Goal: Task Accomplishment & Management: Use online tool/utility

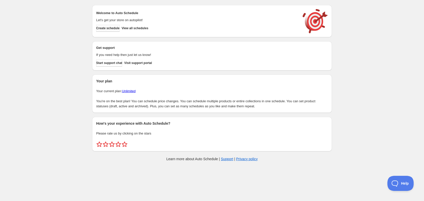
click at [117, 31] on button "Create schedule" at bounding box center [107, 28] width 23 height 7
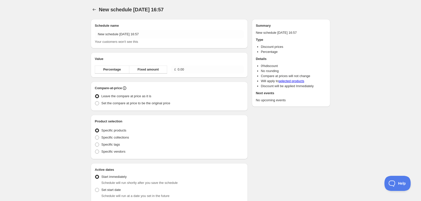
radio input "true"
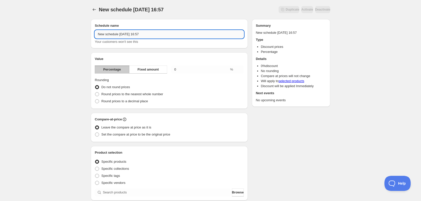
drag, startPoint x: 150, startPoint y: 32, endPoint x: 97, endPoint y: 36, distance: 52.4
click at [97, 36] on input "New schedule [DATE] 16:57" at bounding box center [169, 34] width 149 height 8
type input "SHARP Dehumid"
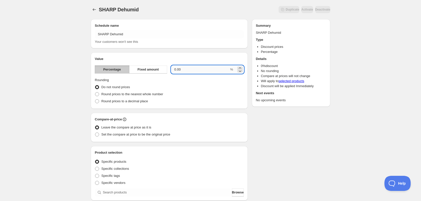
click at [191, 70] on input "0.00" at bounding box center [200, 70] width 58 height 8
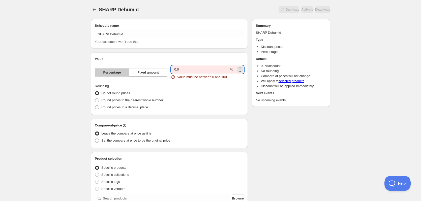
type input "0"
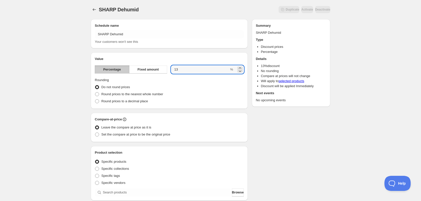
type input "13"
click at [193, 80] on fieldset "Rounding Do not round prices Round prices to the nearest whole number Round pri…" at bounding box center [169, 91] width 149 height 27
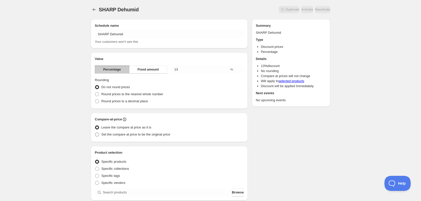
click at [131, 134] on span "Set the compare at price to be the original price" at bounding box center [135, 135] width 69 height 4
click at [95, 133] on input "Set the compare at price to be the original price" at bounding box center [95, 133] width 0 height 0
radio input "true"
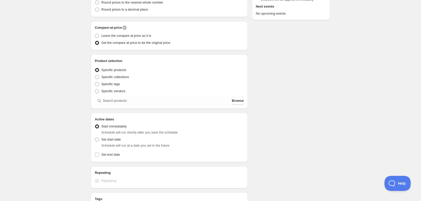
scroll to position [101, 0]
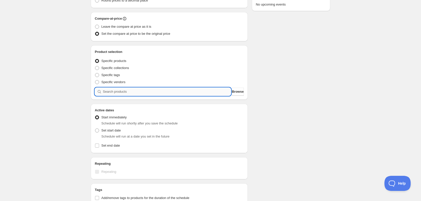
click at [115, 91] on input "search" at bounding box center [167, 92] width 128 height 8
paste input "UD-P16U-W"
type input "UD-P16U-W"
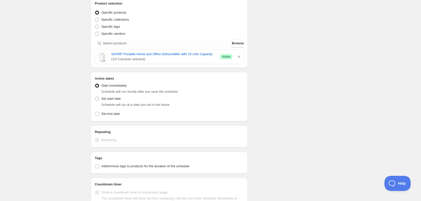
scroll to position [151, 0]
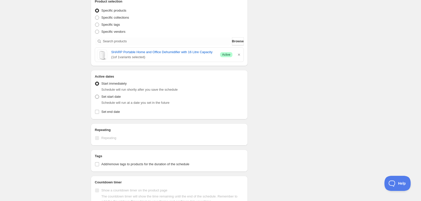
click at [102, 100] on label "Set start date" at bounding box center [108, 96] width 26 height 7
click at [95, 95] on input "Set start date" at bounding box center [95, 95] width 0 height 0
radio input "true"
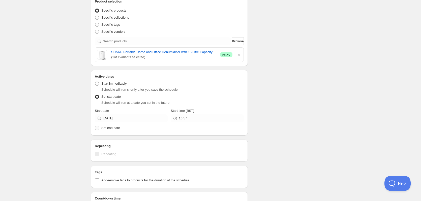
click at [106, 126] on span "Set end date" at bounding box center [110, 128] width 19 height 5
click at [99, 126] on input "Set end date" at bounding box center [97, 128] width 4 height 4
checkbox input "true"
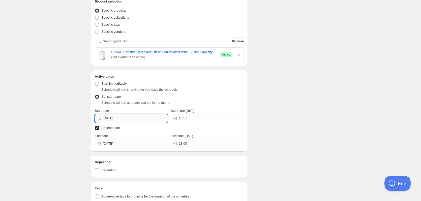
click at [119, 120] on input "[DATE]" at bounding box center [135, 119] width 65 height 8
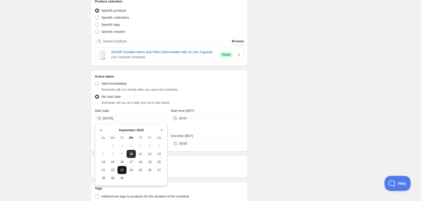
click at [124, 169] on span "23" at bounding box center [122, 170] width 5 height 4
type input "[DATE]"
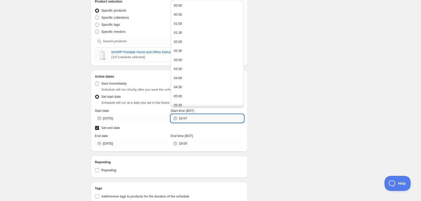
click at [198, 118] on input "16:57" at bounding box center [211, 119] width 65 height 8
click at [190, 6] on button "00:00" at bounding box center [207, 6] width 70 height 8
type input "00:00"
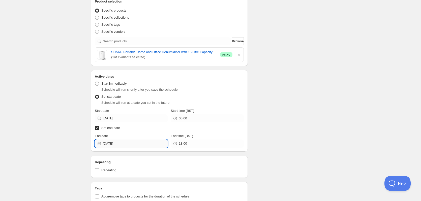
click at [135, 142] on input "[DATE]" at bounding box center [135, 144] width 65 height 8
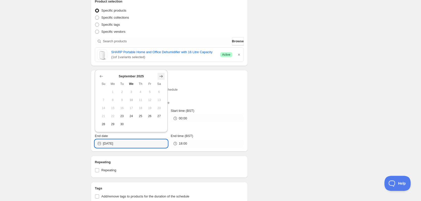
click at [163, 76] on icon "Show next month, October 2025" at bounding box center [161, 76] width 5 height 5
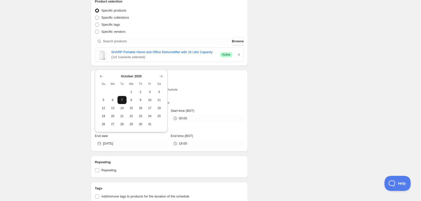
click at [121, 101] on span "7" at bounding box center [122, 100] width 5 height 4
type input "[DATE]"
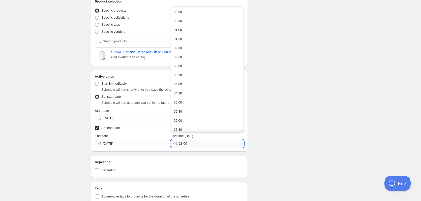
click at [193, 143] on input "18:00" at bounding box center [211, 144] width 65 height 8
click at [218, 128] on button "23:30" at bounding box center [207, 127] width 70 height 8
type input "23:30"
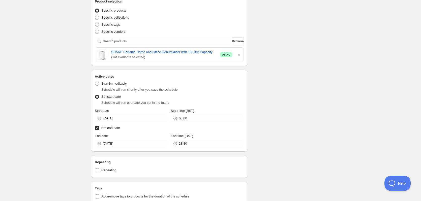
click at [276, 78] on div "Schedule name SHARP Dehumid Your customers won't see this Value Percentage Fixe…" at bounding box center [209, 62] width 244 height 397
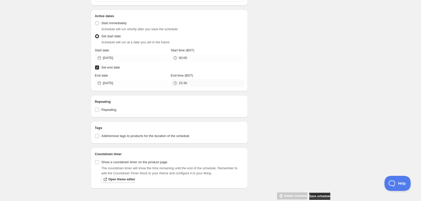
scroll to position [220, 0]
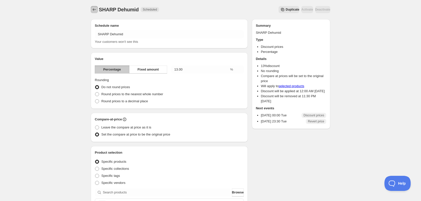
click at [96, 10] on icon "Schedules" at bounding box center [94, 9] width 5 height 5
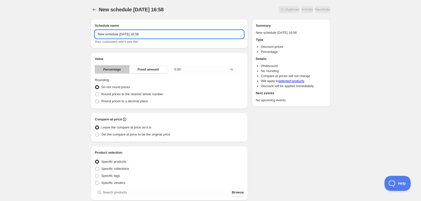
drag, startPoint x: 145, startPoint y: 33, endPoint x: 110, endPoint y: 34, distance: 35.3
click at [110, 34] on input "New schedule [DATE] 16:58" at bounding box center [169, 34] width 149 height 8
type input "N"
type input "SHARP Dehumid 18%"
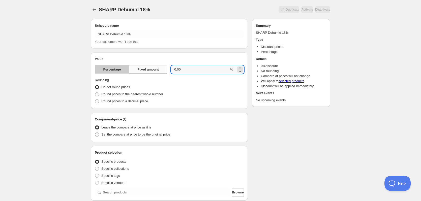
drag, startPoint x: 185, startPoint y: 70, endPoint x: 165, endPoint y: 69, distance: 19.9
click at [165, 69] on div "Percentage Fixed amount 0.00 %" at bounding box center [169, 70] width 149 height 8
type input "18"
click at [186, 85] on div "Do not round prices" at bounding box center [169, 87] width 149 height 7
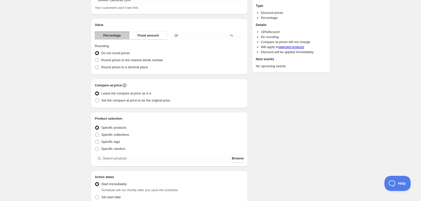
scroll to position [50, 0]
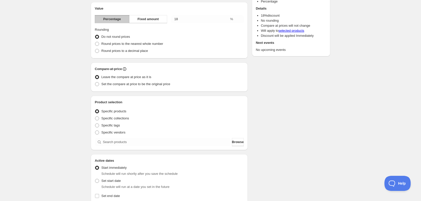
click at [124, 80] on label "Leave the compare at price as it is" at bounding box center [123, 77] width 57 height 7
click at [95, 75] on input "Leave the compare at price as it is" at bounding box center [95, 75] width 0 height 0
click at [127, 82] on span "Set the compare at price to be the original price" at bounding box center [135, 84] width 69 height 4
click at [95, 82] on input "Set the compare at price to be the original price" at bounding box center [95, 82] width 0 height 0
radio input "true"
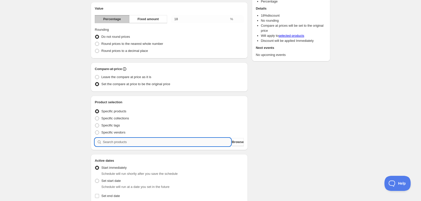
click at [141, 140] on input "search" at bounding box center [167, 142] width 128 height 8
paste input "search"
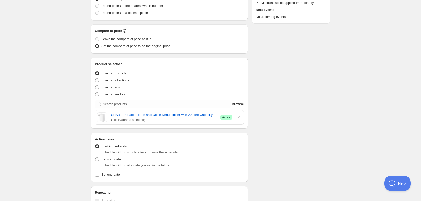
scroll to position [151, 0]
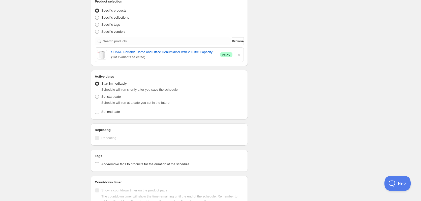
click at [112, 93] on li "Start immediately Schedule will run shortly after you save the schedule" at bounding box center [169, 86] width 149 height 13
click at [107, 99] on span "Set start date" at bounding box center [110, 96] width 19 height 5
click at [95, 95] on input "Set start date" at bounding box center [95, 95] width 0 height 0
radio input "true"
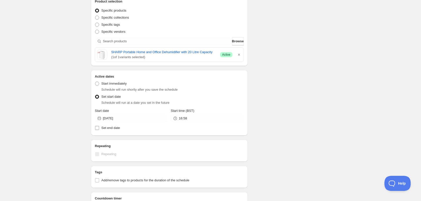
click at [110, 127] on span "Set end date" at bounding box center [110, 128] width 19 height 4
click at [99, 127] on input "Set end date" at bounding box center [97, 128] width 4 height 4
checkbox input "true"
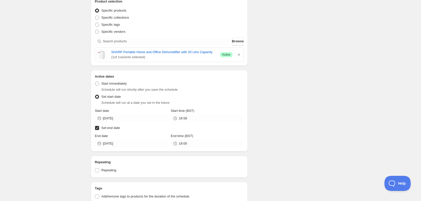
click at [124, 123] on div "Active Date Type Start immediately Schedule will run shortly after you save the…" at bounding box center [169, 113] width 149 height 69
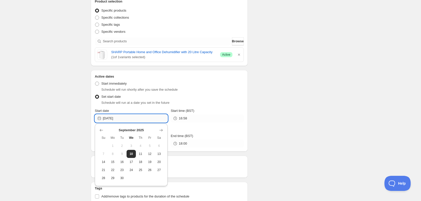
click at [126, 119] on input "[DATE]" at bounding box center [135, 119] width 65 height 8
click at [125, 170] on span "23" at bounding box center [122, 170] width 5 height 4
type input "[DATE]"
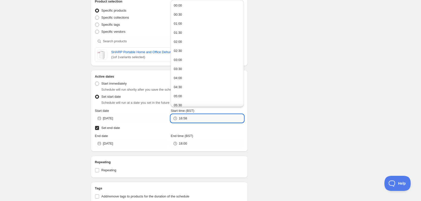
click at [211, 119] on input "16:58" at bounding box center [211, 119] width 65 height 8
click at [200, 5] on button "00:00" at bounding box center [207, 6] width 70 height 8
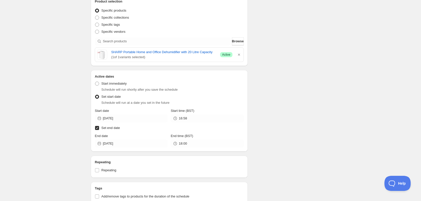
type input "00:00"
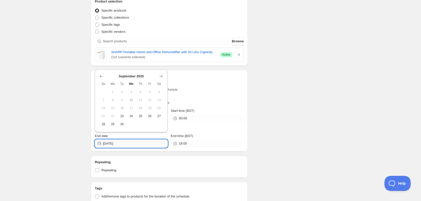
click at [125, 145] on input "[DATE]" at bounding box center [135, 144] width 65 height 8
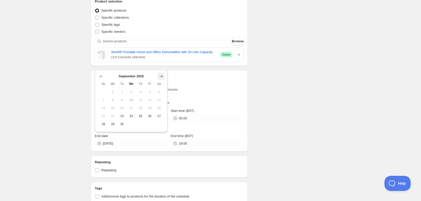
click at [158, 75] on button "Show next month, October 2025" at bounding box center [161, 76] width 7 height 7
click at [123, 100] on span "7" at bounding box center [122, 100] width 5 height 4
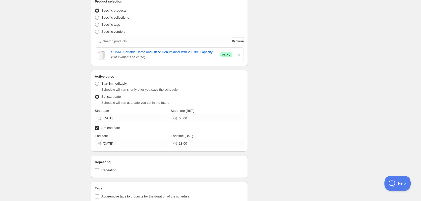
type input "[DATE]"
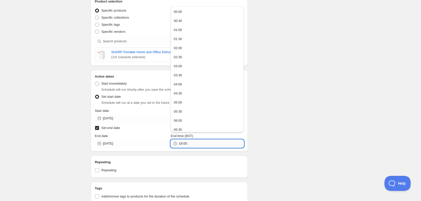
click at [186, 147] on input "18:00" at bounding box center [211, 144] width 65 height 8
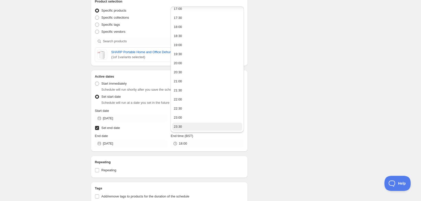
click at [214, 124] on button "23:30" at bounding box center [207, 127] width 70 height 8
type input "23:30"
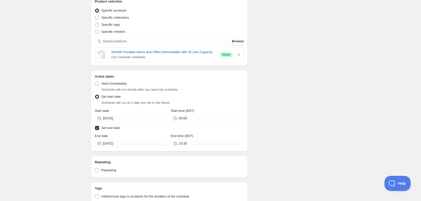
click at [283, 101] on div "Schedule name SHARP Dehumid 18% Your customers won't see this Value Percentage …" at bounding box center [209, 62] width 244 height 397
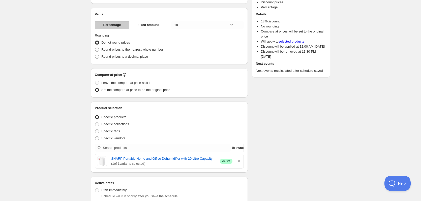
scroll to position [76, 0]
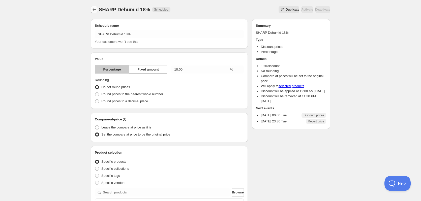
click at [92, 13] on div "SHARP Dehumid 18%. This page is ready SHARP Dehumid 18% Scheduled Duplicate Act…" at bounding box center [211, 9] width 240 height 19
click at [93, 11] on icon "Schedules" at bounding box center [94, 9] width 5 height 5
